Goal: Check status: Check status

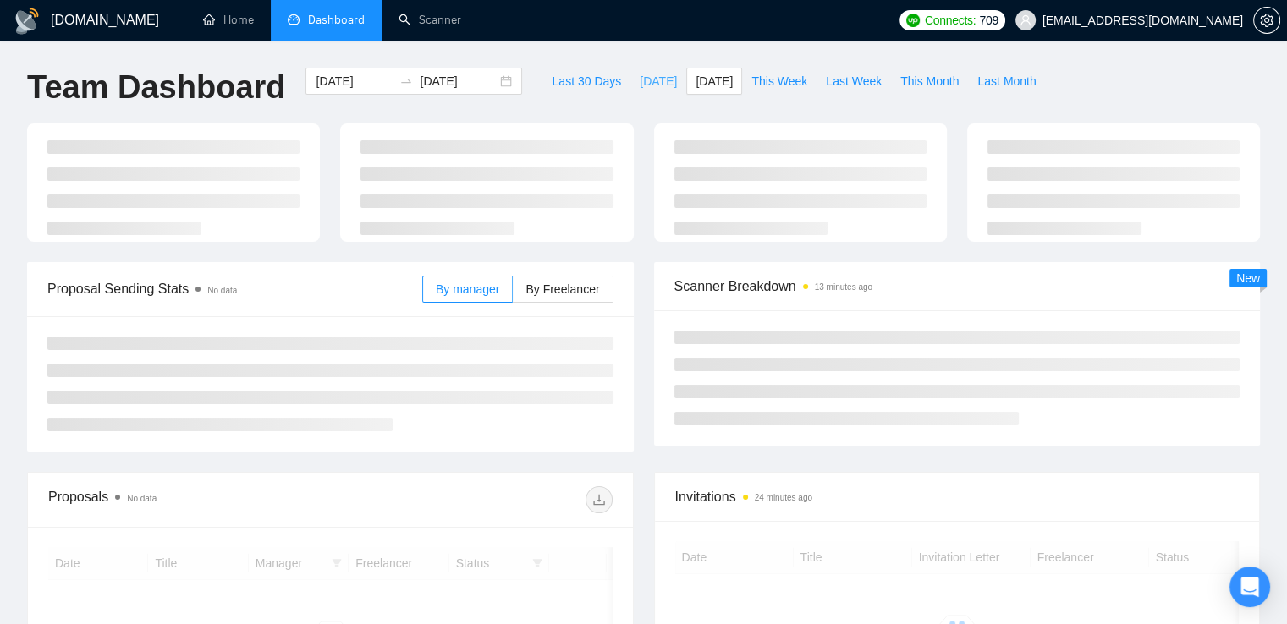
click at [640, 82] on span "[DATE]" at bounding box center [658, 81] width 37 height 19
type input "[DATE]"
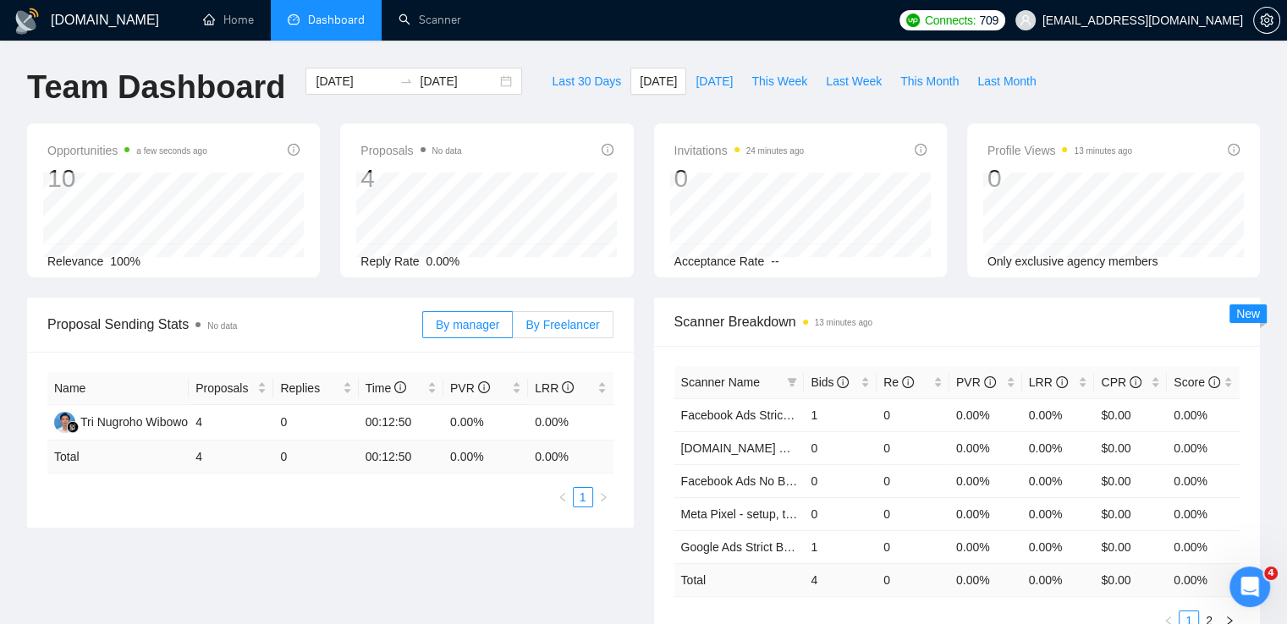
click at [552, 318] on span "By Freelancer" at bounding box center [562, 325] width 74 height 14
click at [513, 329] on input "By Freelancer" at bounding box center [513, 329] width 0 height 0
click at [711, 91] on button "[DATE]" at bounding box center [714, 81] width 56 height 27
type input "[DATE]"
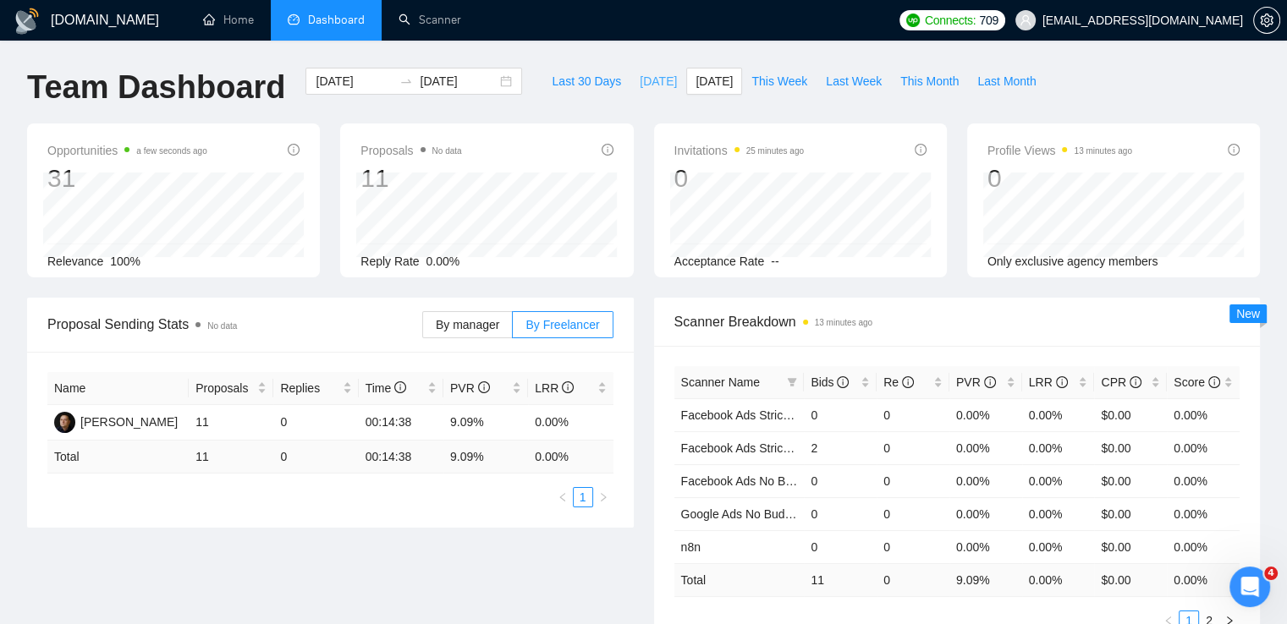
click at [640, 83] on span "[DATE]" at bounding box center [658, 81] width 37 height 19
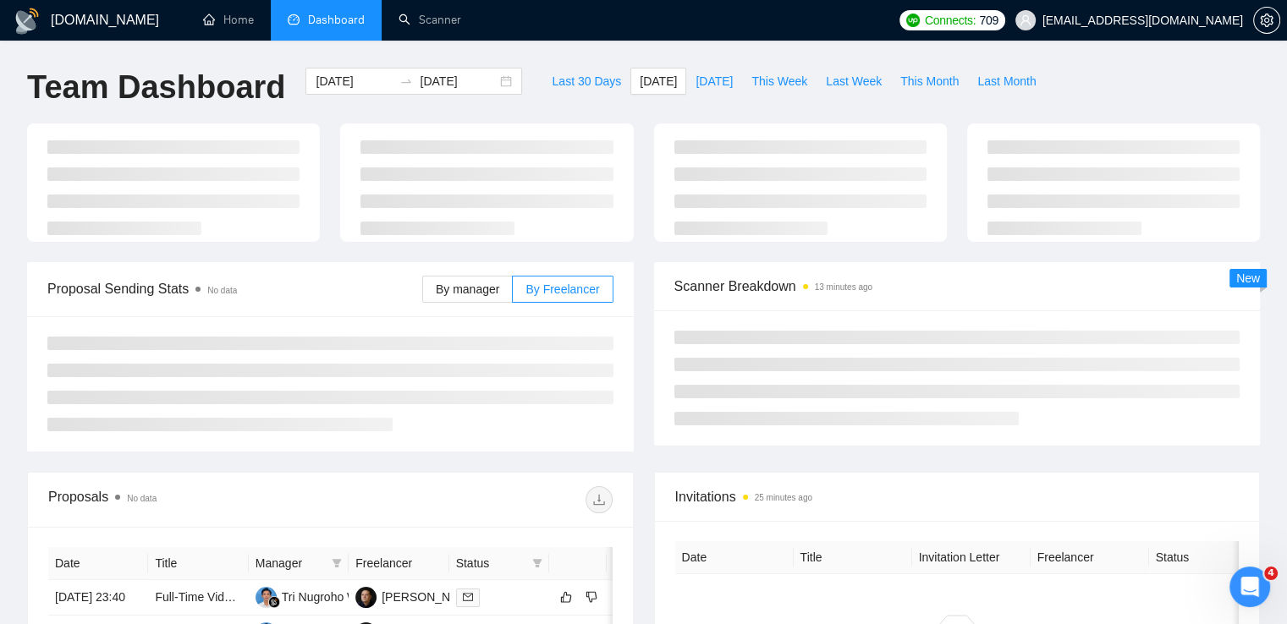
type input "[DATE]"
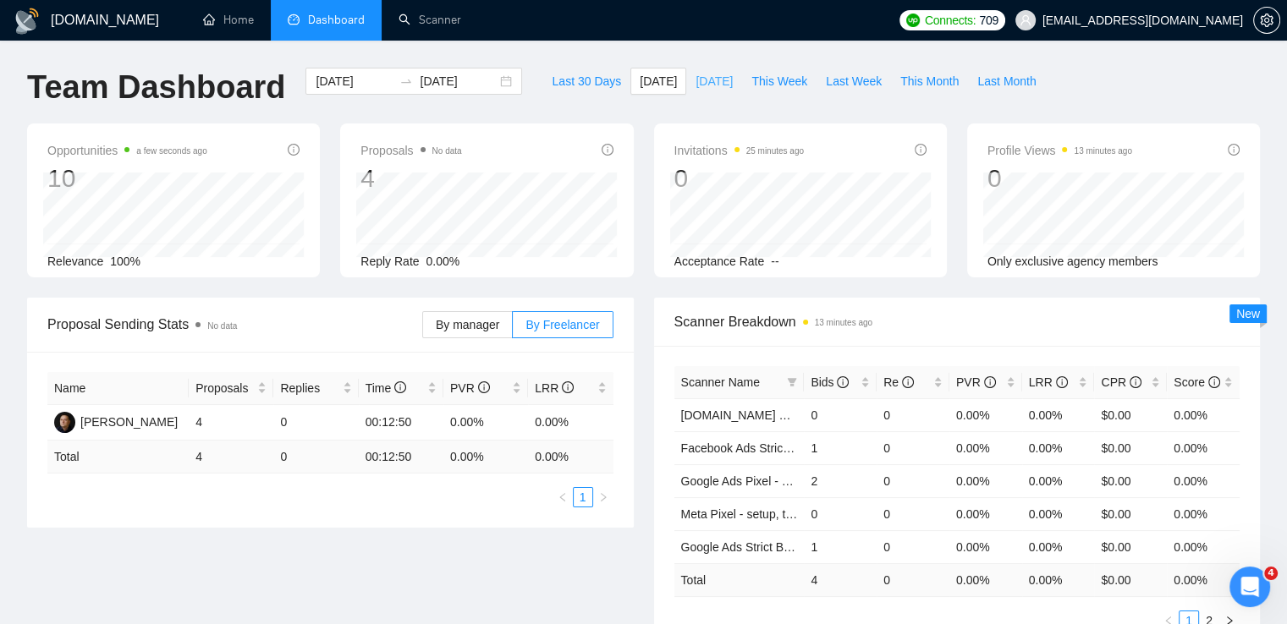
click at [701, 85] on span "[DATE]" at bounding box center [713, 81] width 37 height 19
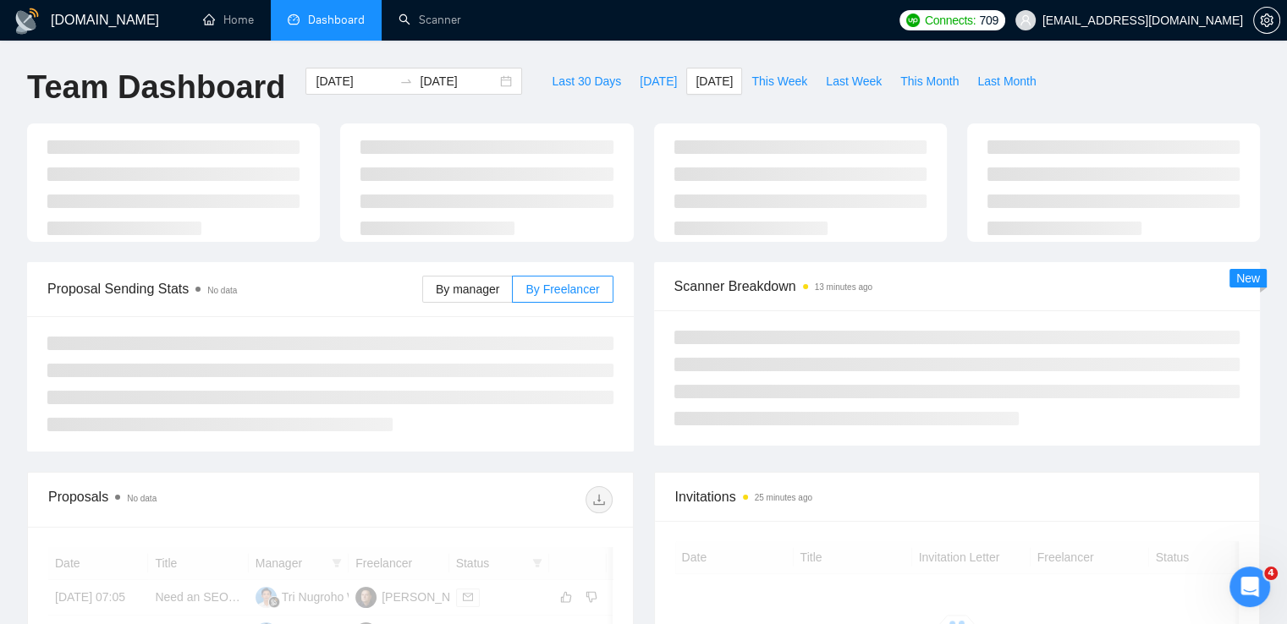
type input "[DATE]"
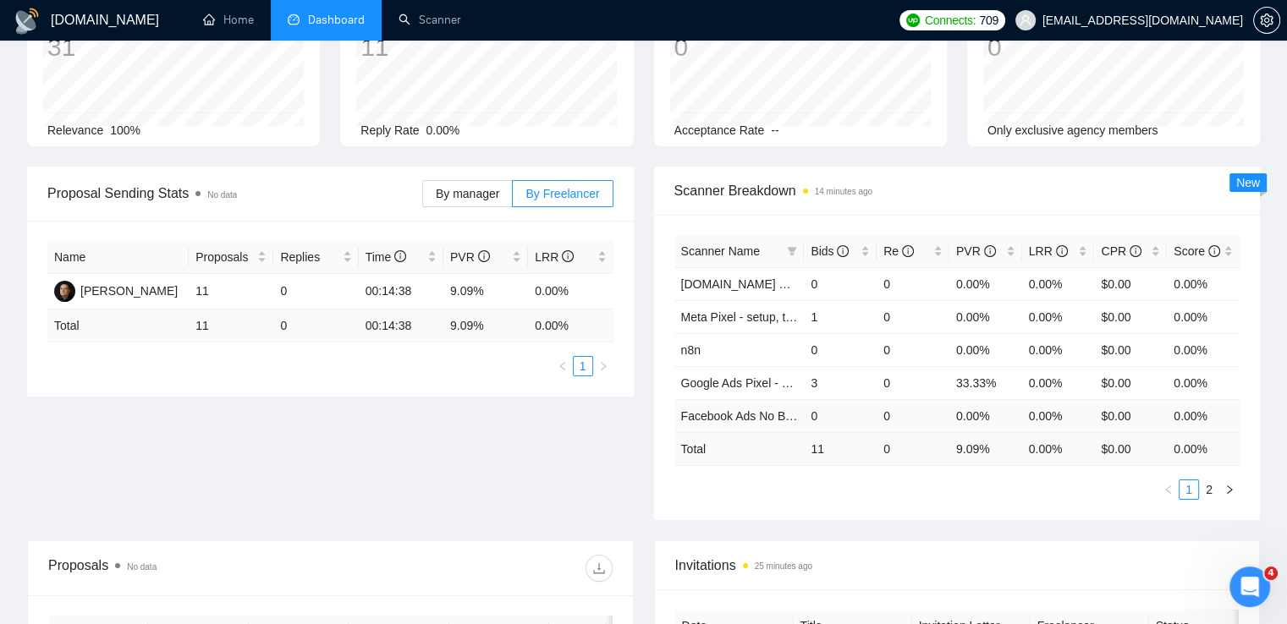
scroll to position [169, 0]
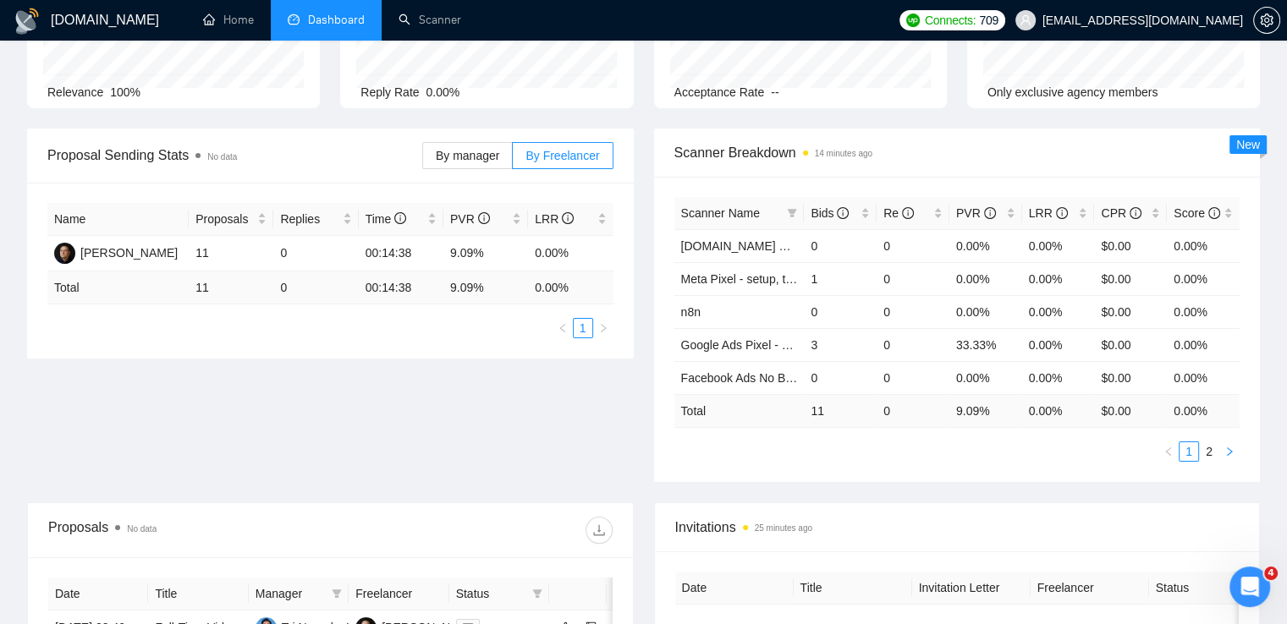
click at [1226, 450] on icon "right" at bounding box center [1229, 452] width 10 height 10
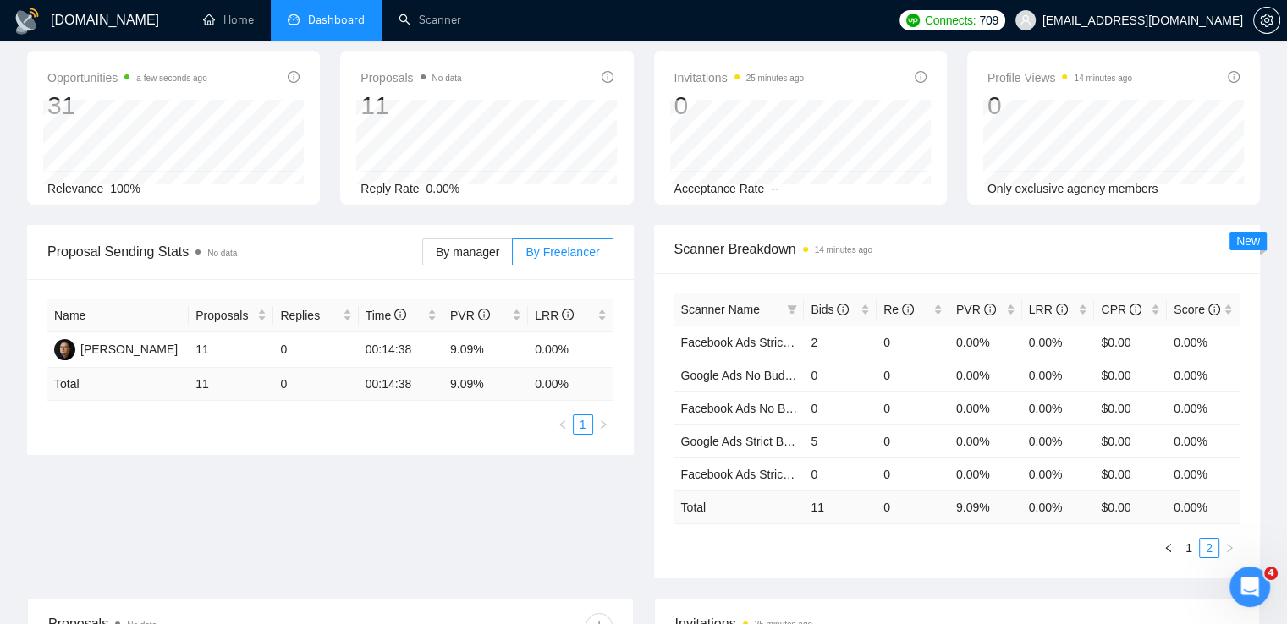
scroll to position [0, 0]
